Goal: Task Accomplishment & Management: Use online tool/utility

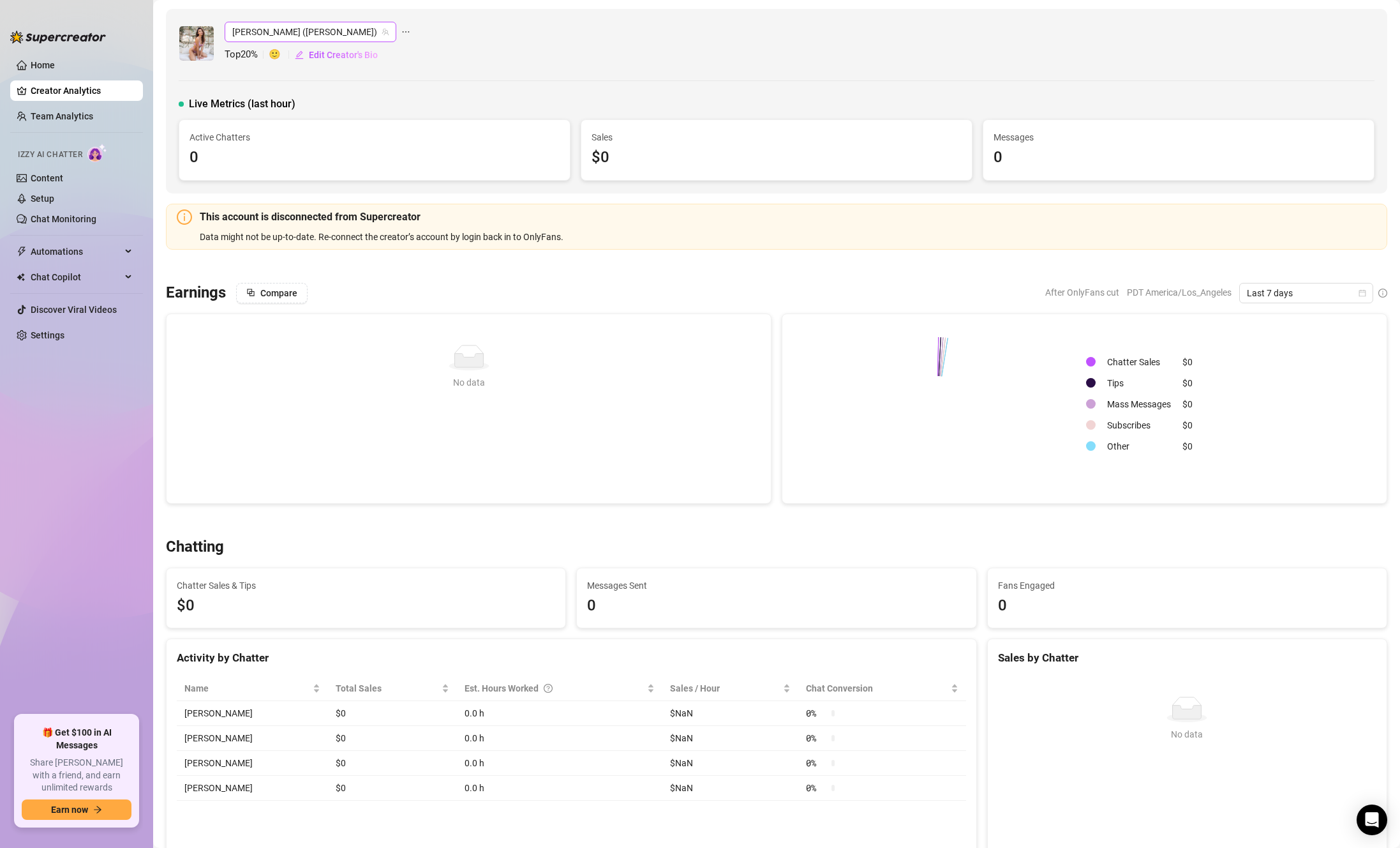
click at [275, 31] on span "[PERSON_NAME] ([PERSON_NAME])" at bounding box center [310, 32] width 156 height 19
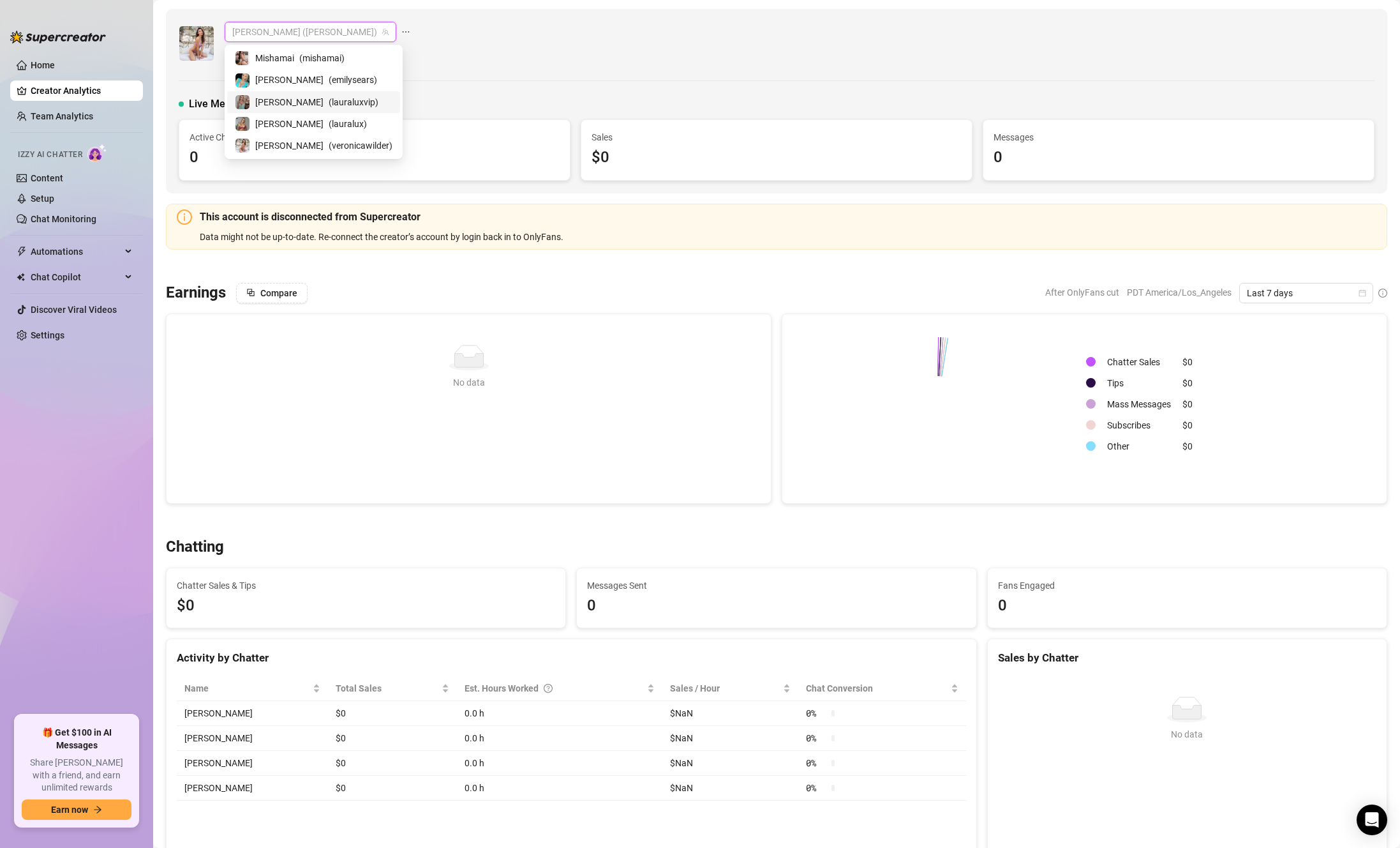
click at [321, 93] on div "[PERSON_NAME] ( lauraluxvip )" at bounding box center [314, 101] width 173 height 22
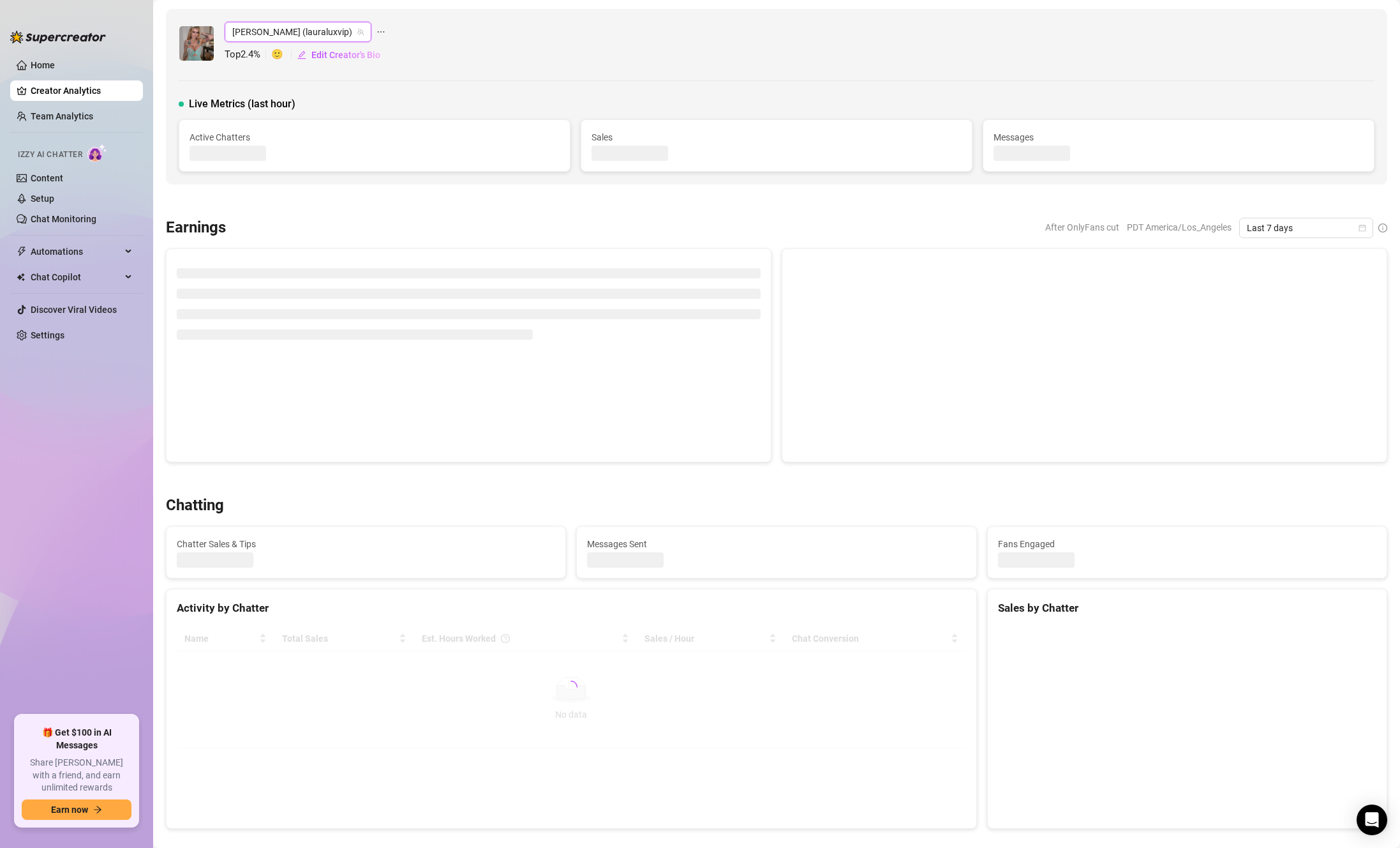
click at [292, 38] on span "[PERSON_NAME] (lauraluxvip)" at bounding box center [298, 32] width 131 height 19
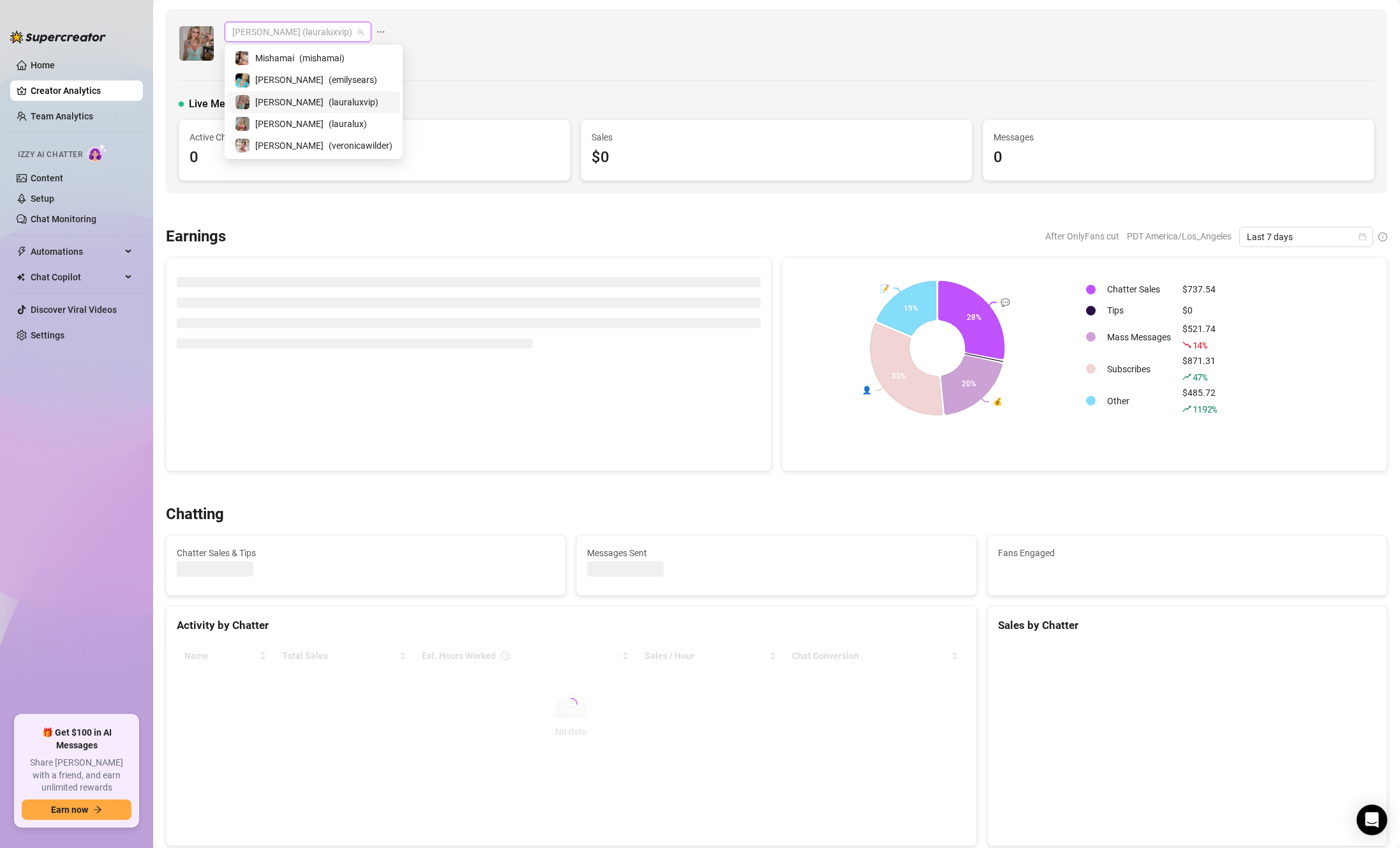
click at [329, 85] on span "( emilysears )" at bounding box center [353, 80] width 49 height 14
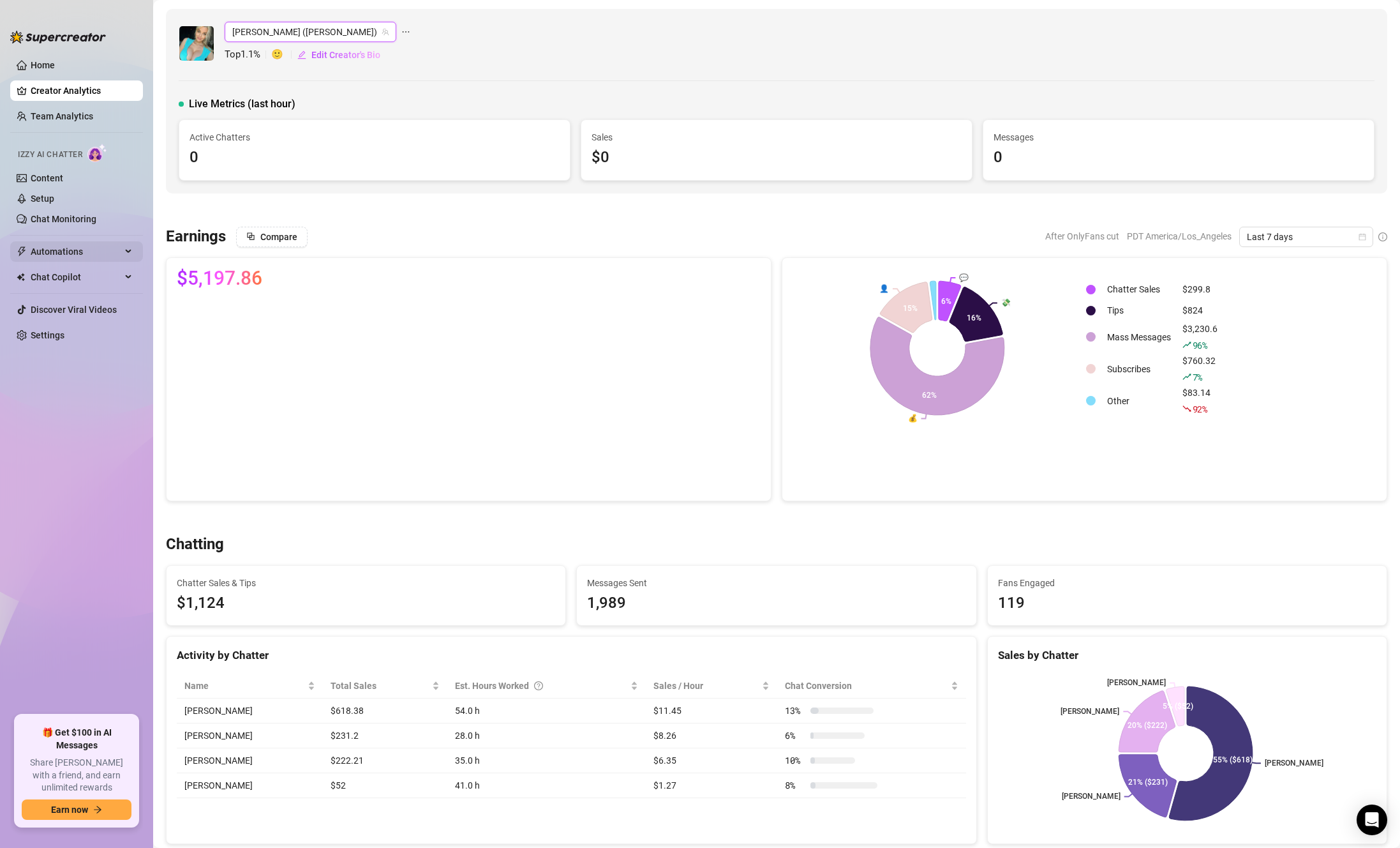
click at [77, 254] on span "Automations" at bounding box center [76, 251] width 91 height 20
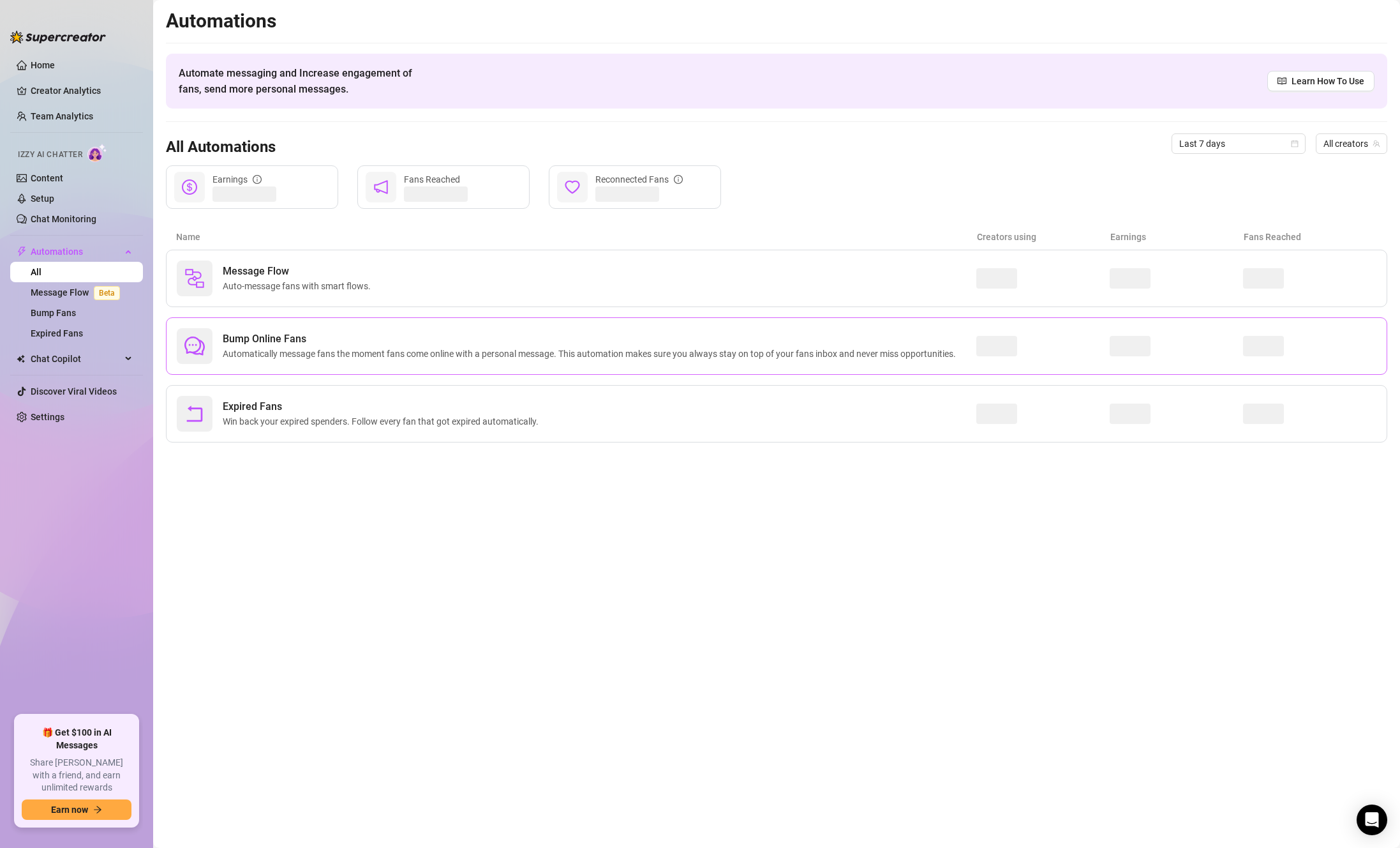
click at [270, 340] on span "Bump Online Fans" at bounding box center [592, 339] width 738 height 16
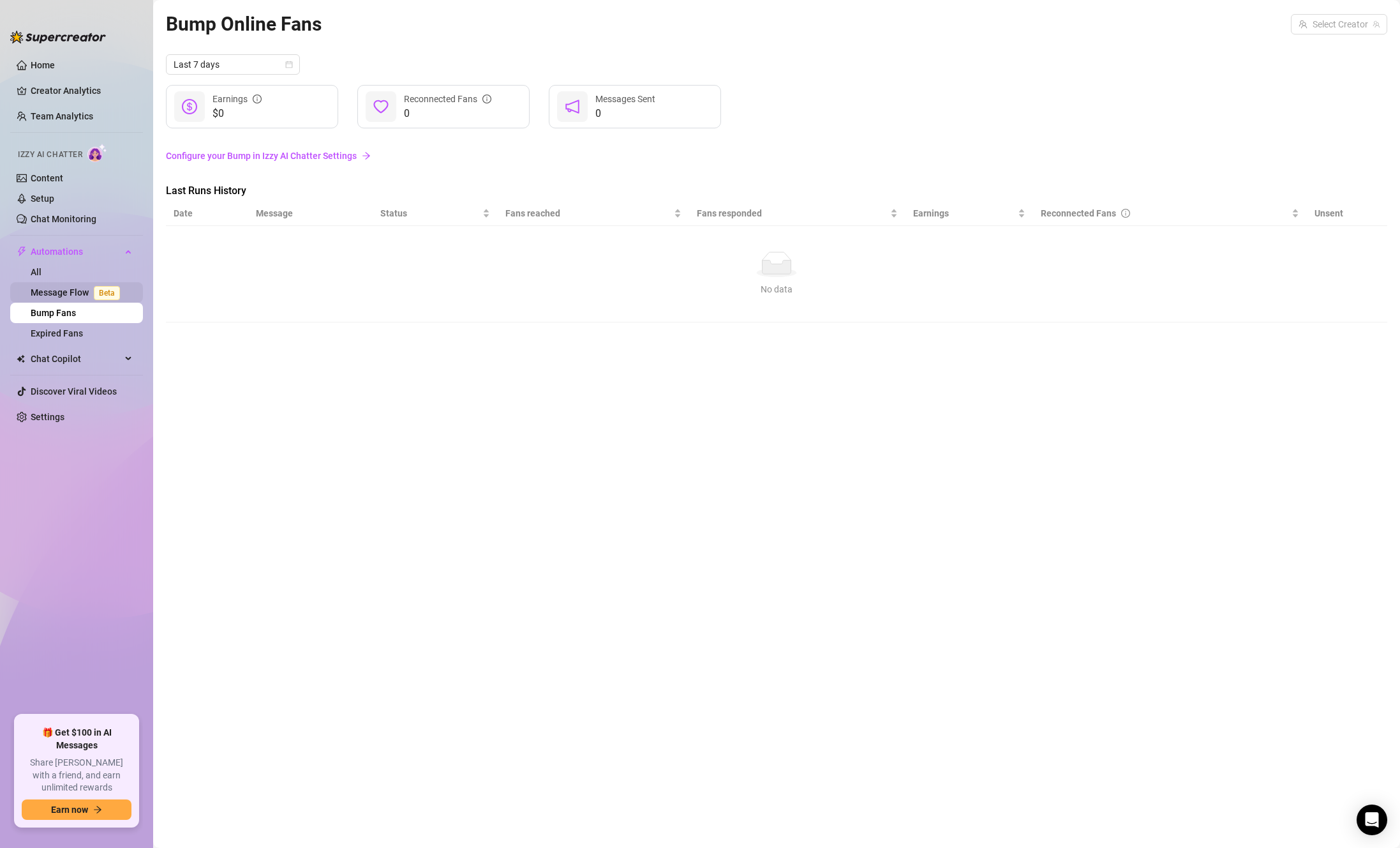
click at [66, 295] on link "Message Flow Beta" at bounding box center [78, 293] width 94 height 10
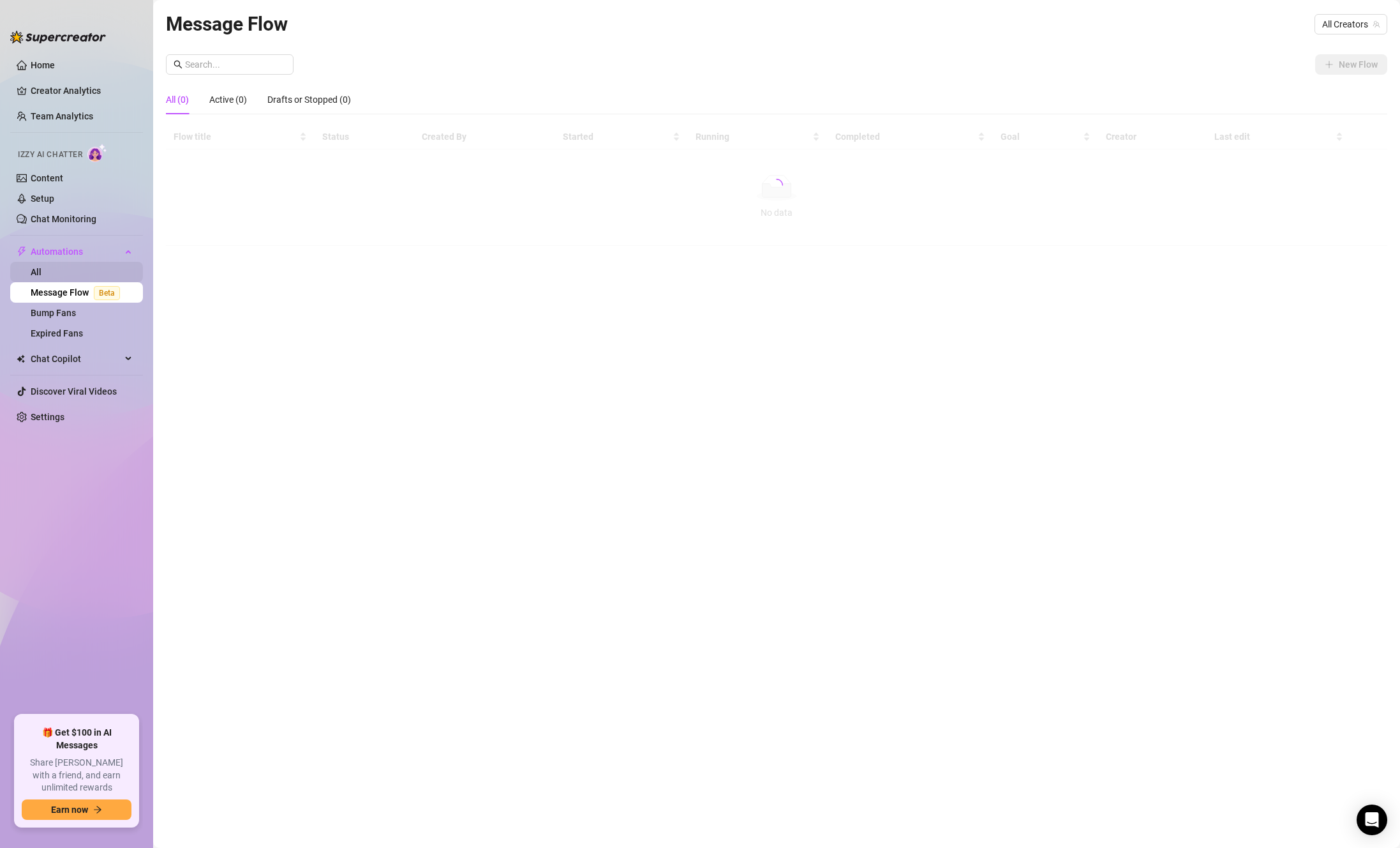
click at [41, 268] on link "All" at bounding box center [36, 272] width 10 height 10
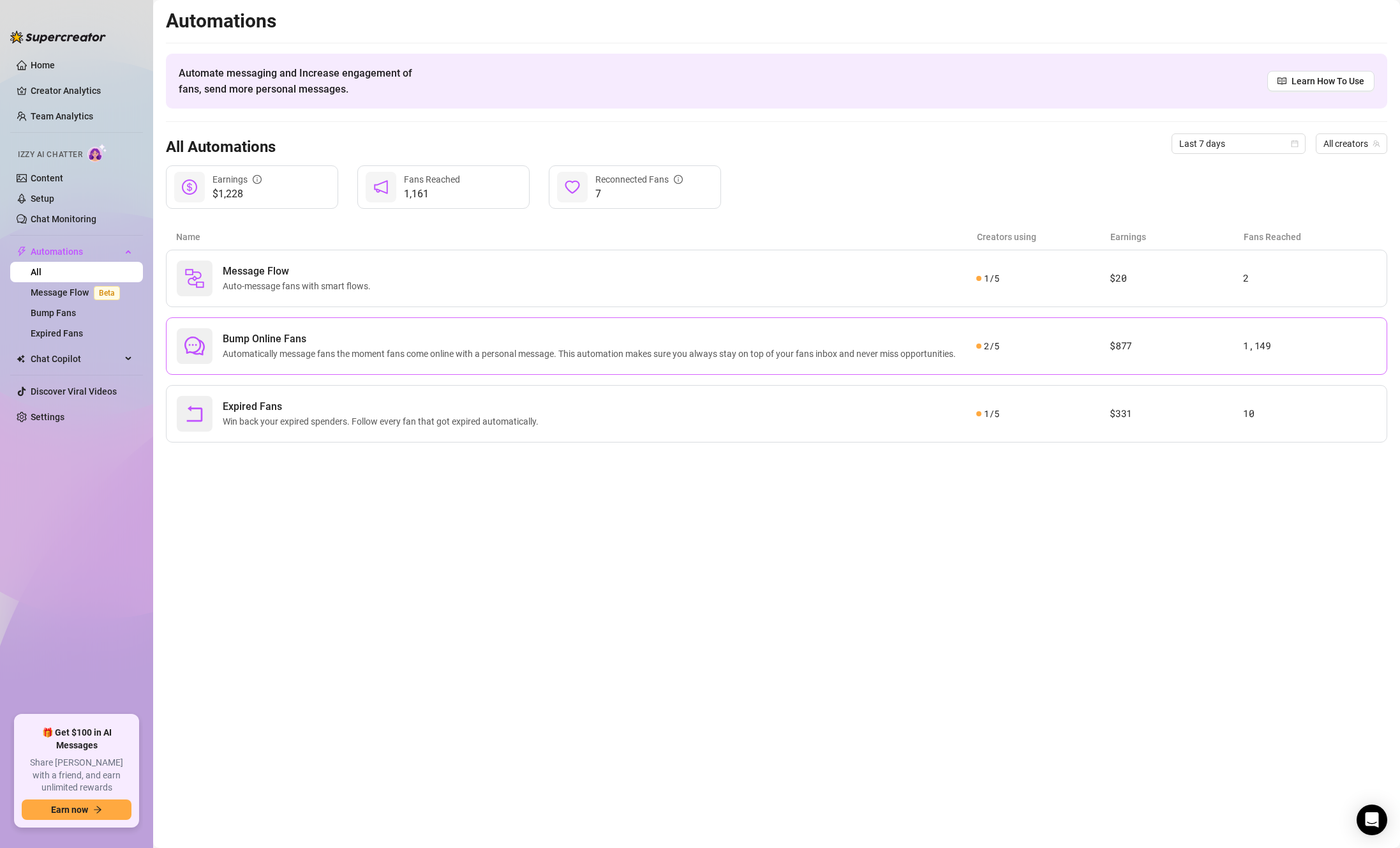
click at [373, 359] on span "Automatically message fans the moment fans come online with a personal message.…" at bounding box center [592, 354] width 738 height 14
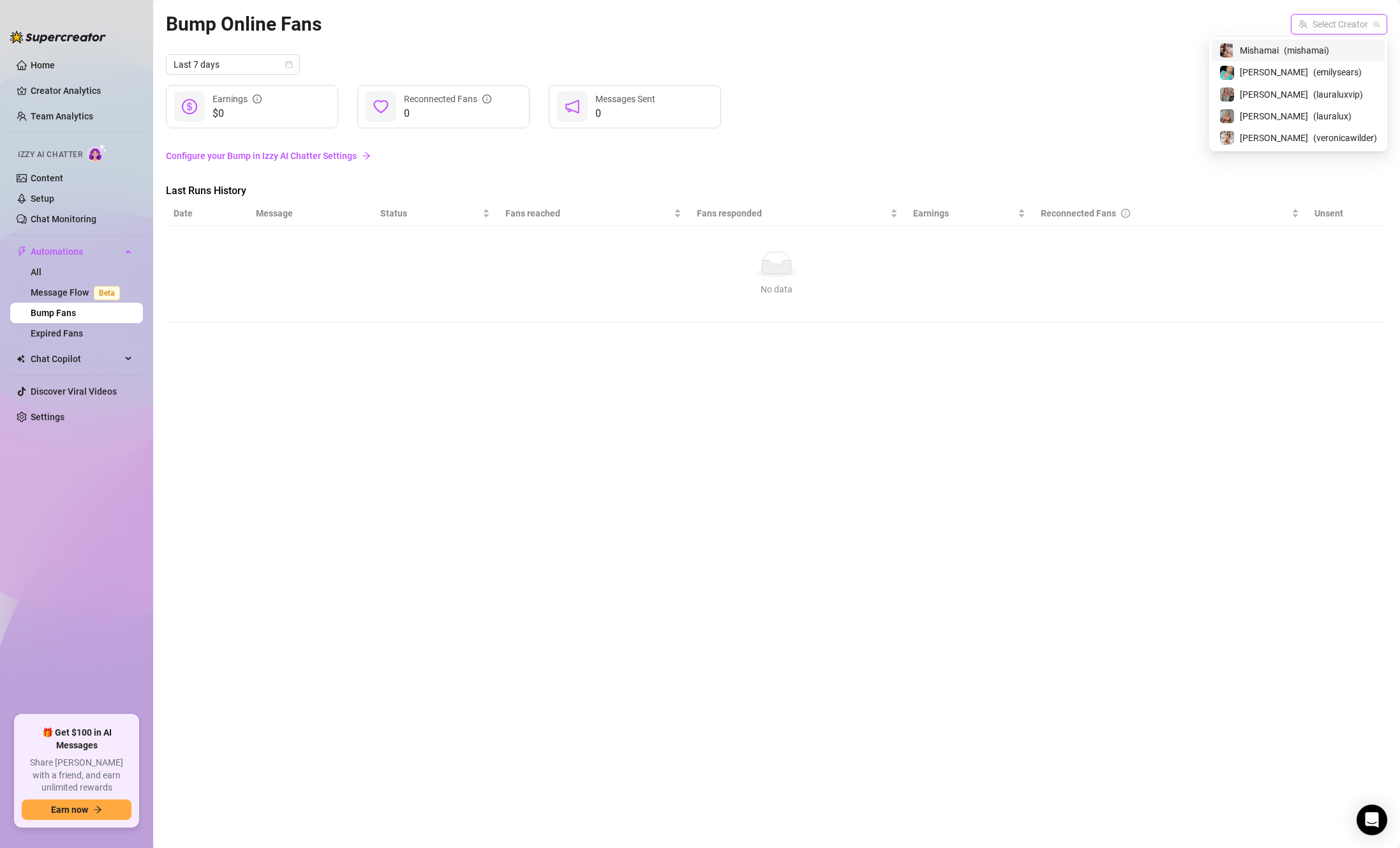
click at [1339, 24] on input "search" at bounding box center [1334, 24] width 70 height 19
click at [1313, 74] on span "( emilysears )" at bounding box center [1338, 72] width 49 height 14
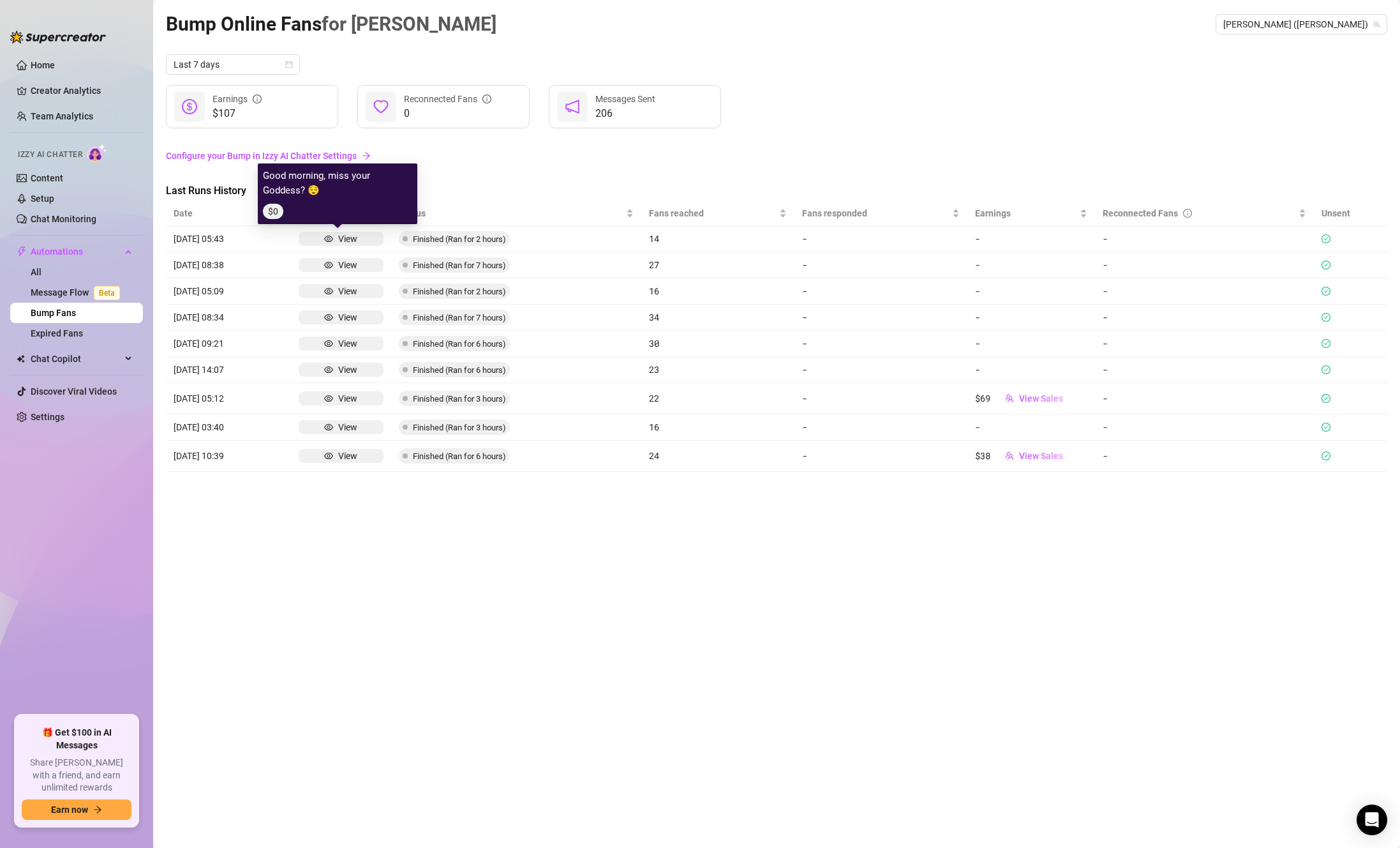
click at [342, 237] on div "View" at bounding box center [348, 239] width 19 height 14
click at [494, 236] on span "Finished (Ran for 2 hours)" at bounding box center [460, 239] width 94 height 10
click at [618, 238] on td "Finished (Ran for 2 hours)" at bounding box center [516, 240] width 251 height 26
click at [356, 405] on div "View" at bounding box center [341, 399] width 84 height 14
